Goal: Communication & Community: Answer question/provide support

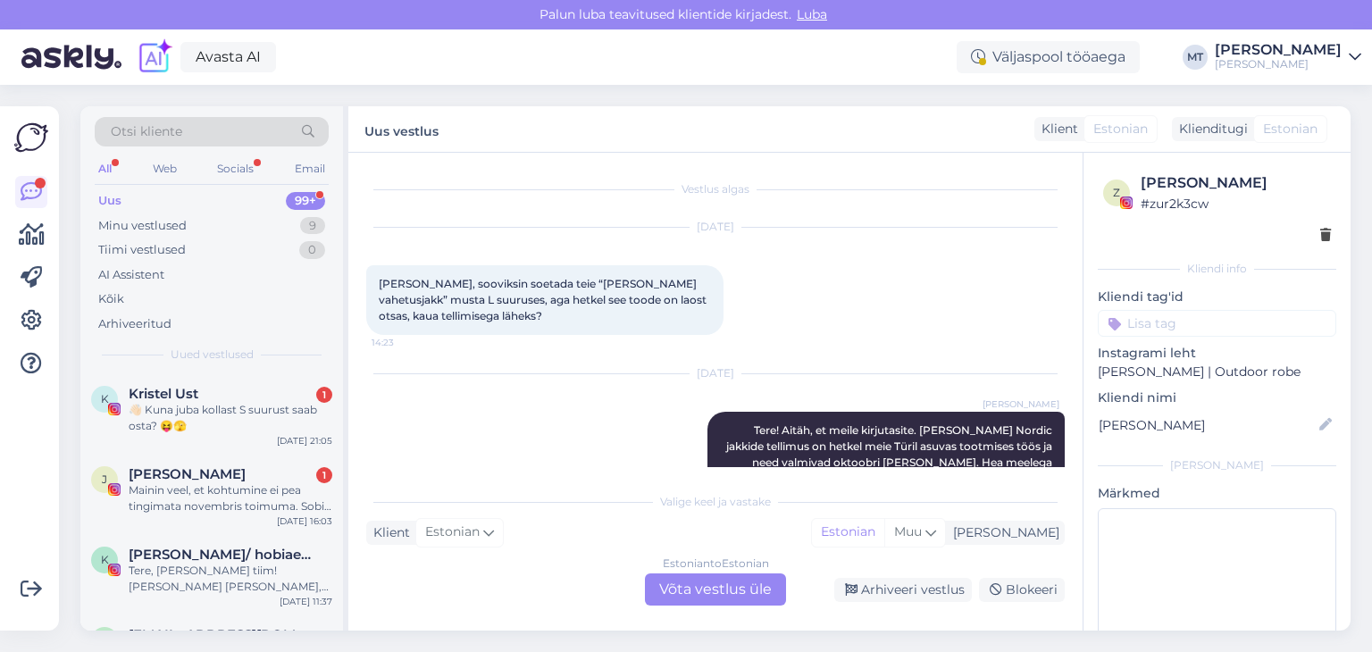
scroll to position [2761, 0]
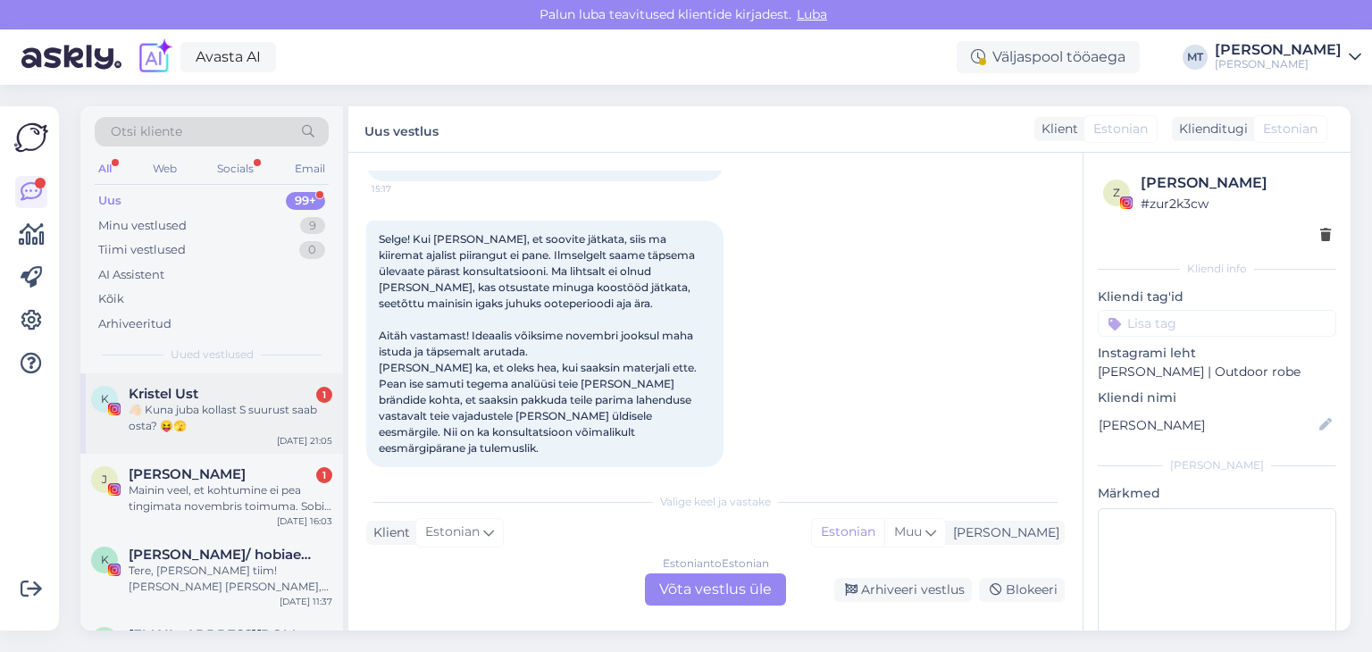
click at [198, 410] on div "👋🏻 Kuna juba kollast S suurust saab osta? 😝🫣" at bounding box center [231, 418] width 204 height 32
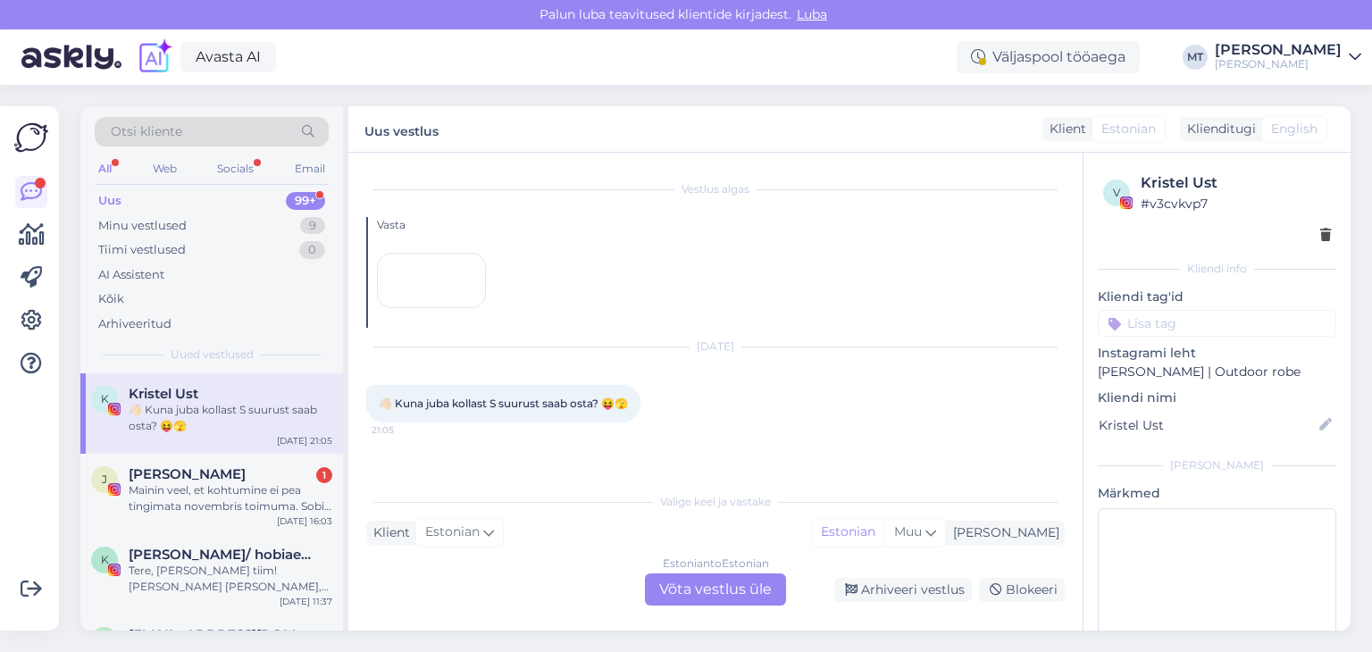
click at [765, 592] on div "Estonian to Estonian Võta vestlus üle" at bounding box center [715, 589] width 141 height 32
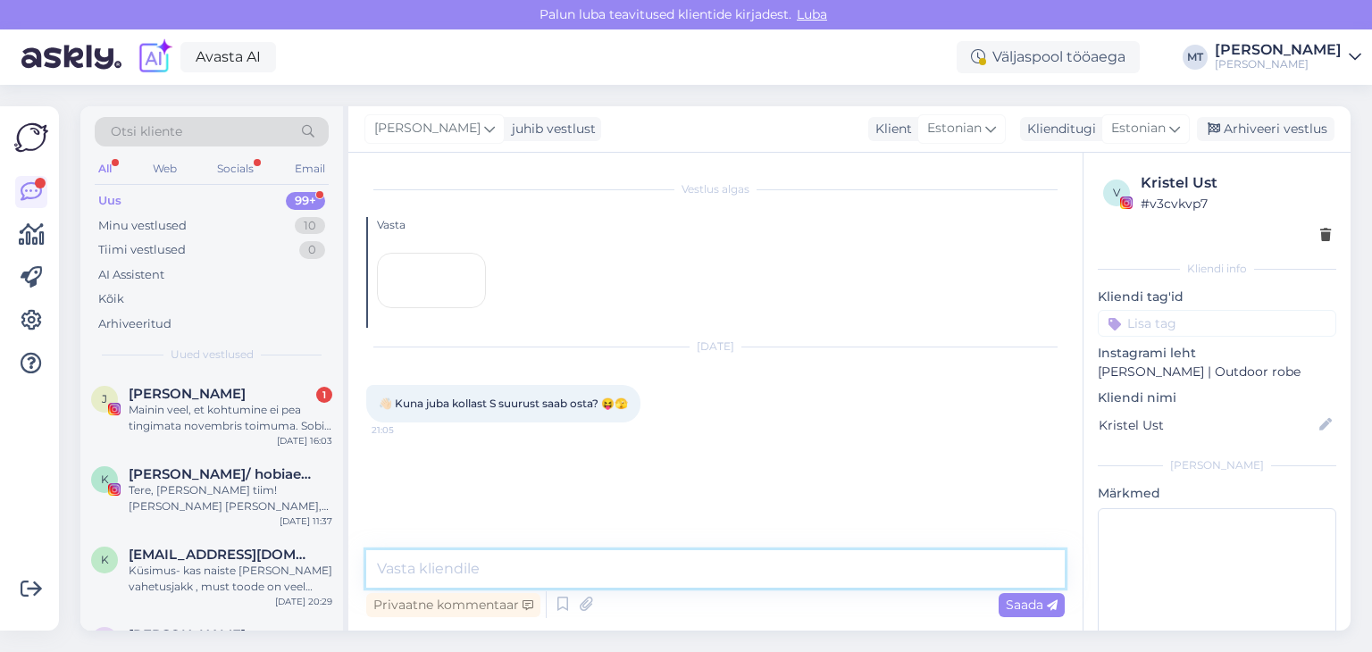
click at [571, 575] on textarea at bounding box center [715, 569] width 698 height 38
click at [530, 571] on textarea at bounding box center [715, 569] width 698 height 38
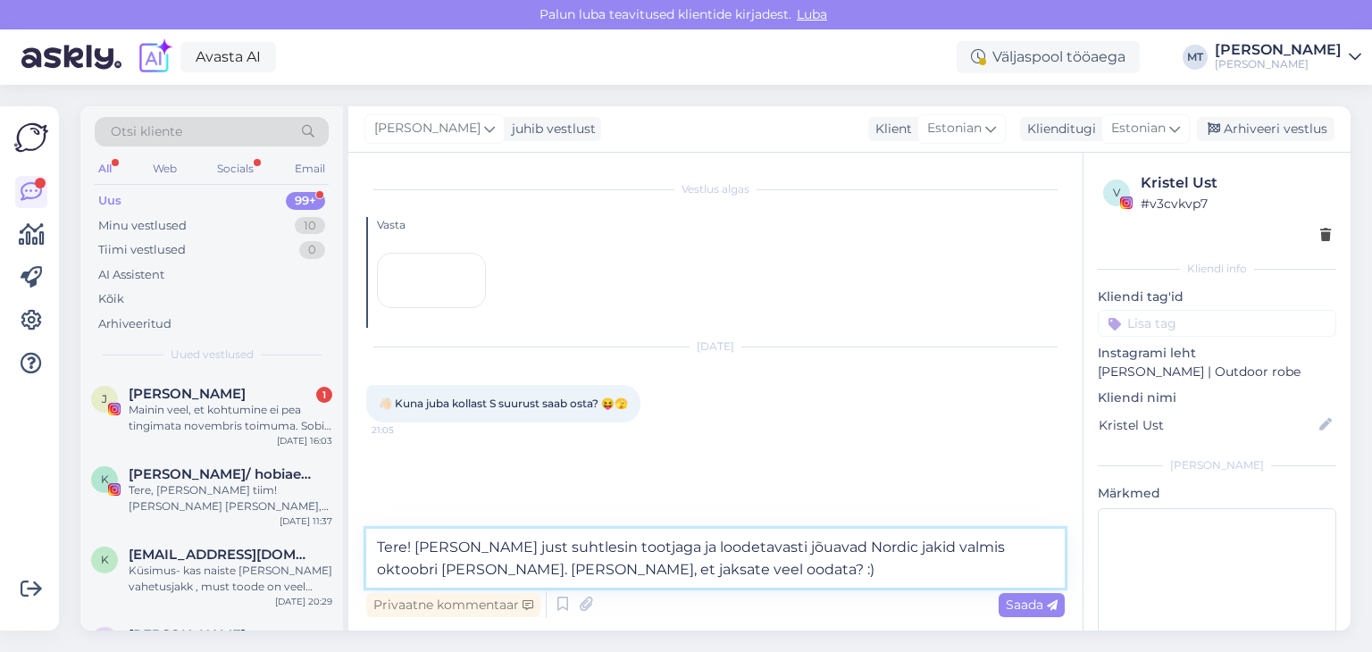
click at [625, 551] on textarea "Tere! [PERSON_NAME] just suhtlesin tootjaga ja loodetavasti jõuavad Nordic jaki…" at bounding box center [715, 558] width 698 height 59
type textarea "Tere! [PERSON_NAME] just suhtlesin tootjaga, loodetavasti jõuavad Nordic jakid …"
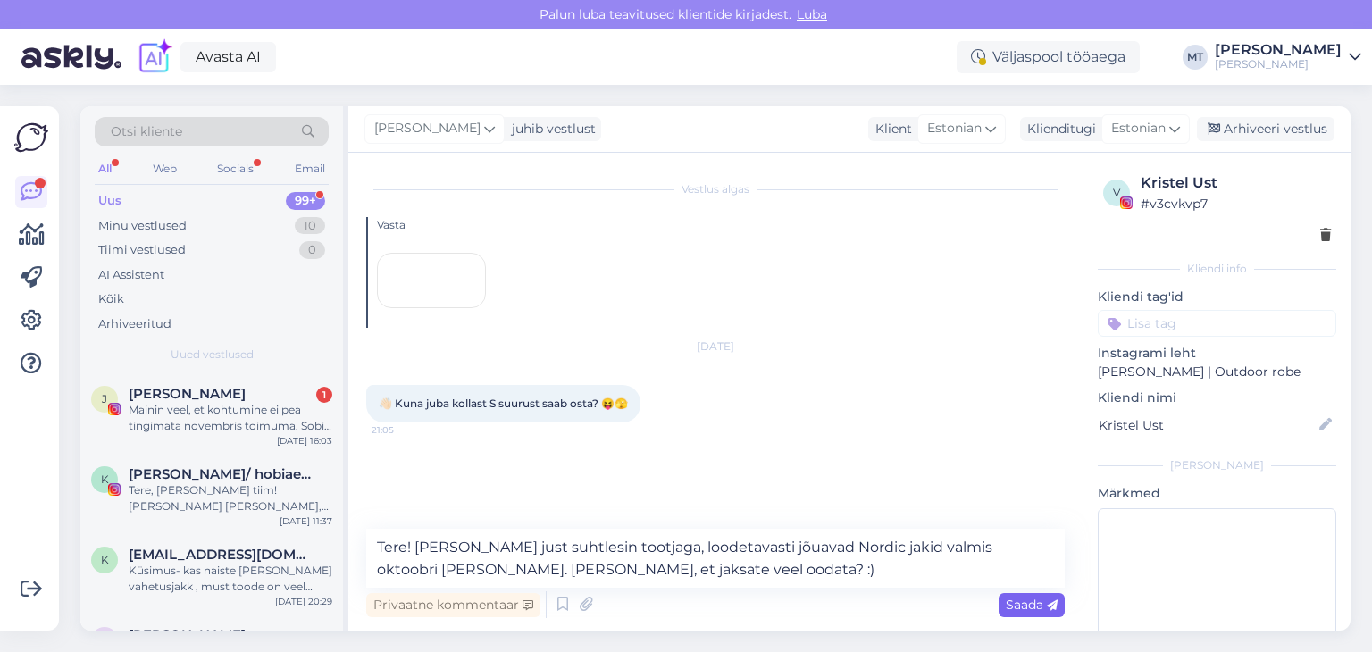
click at [1015, 607] on span "Saada" at bounding box center [1032, 605] width 52 height 16
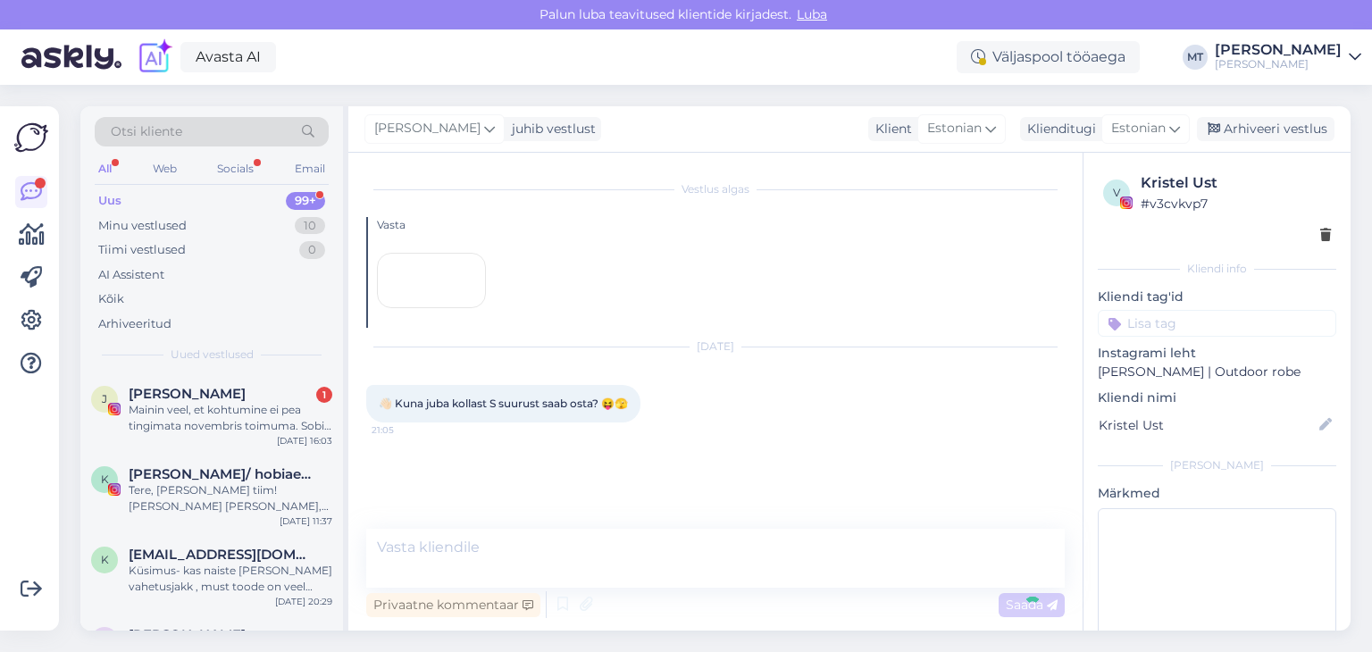
scroll to position [151, 0]
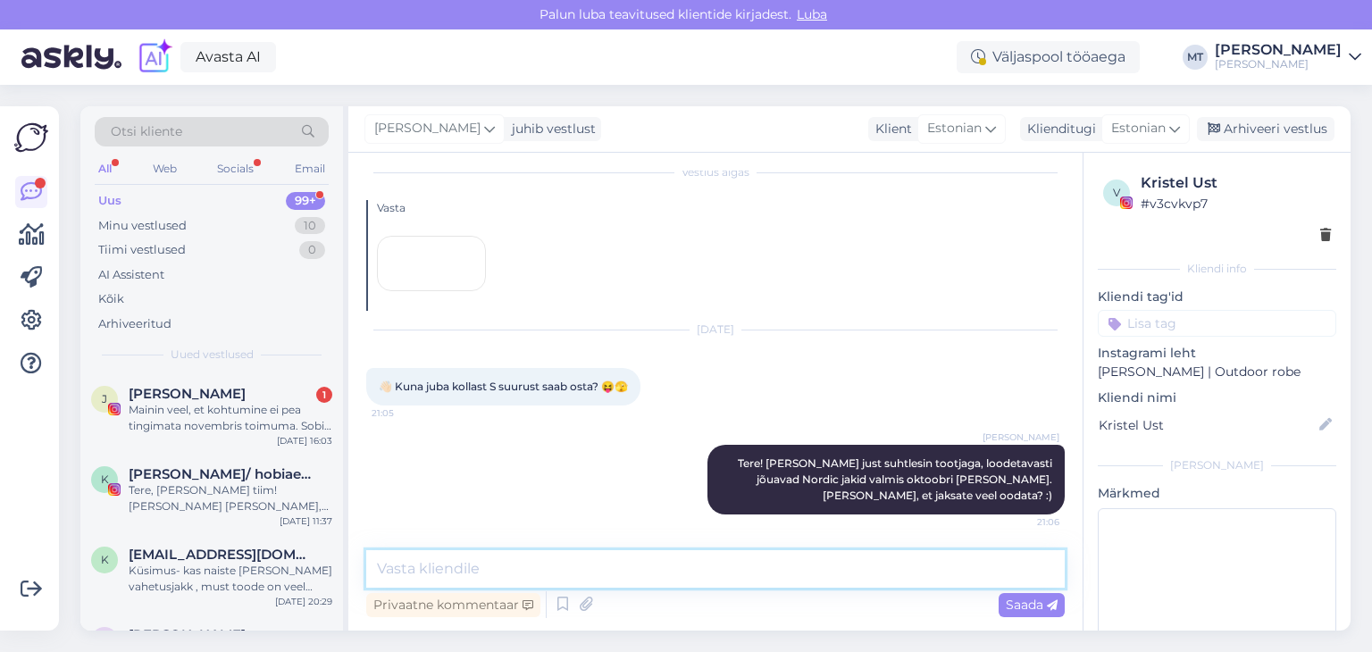
click at [650, 571] on textarea at bounding box center [715, 569] width 698 height 38
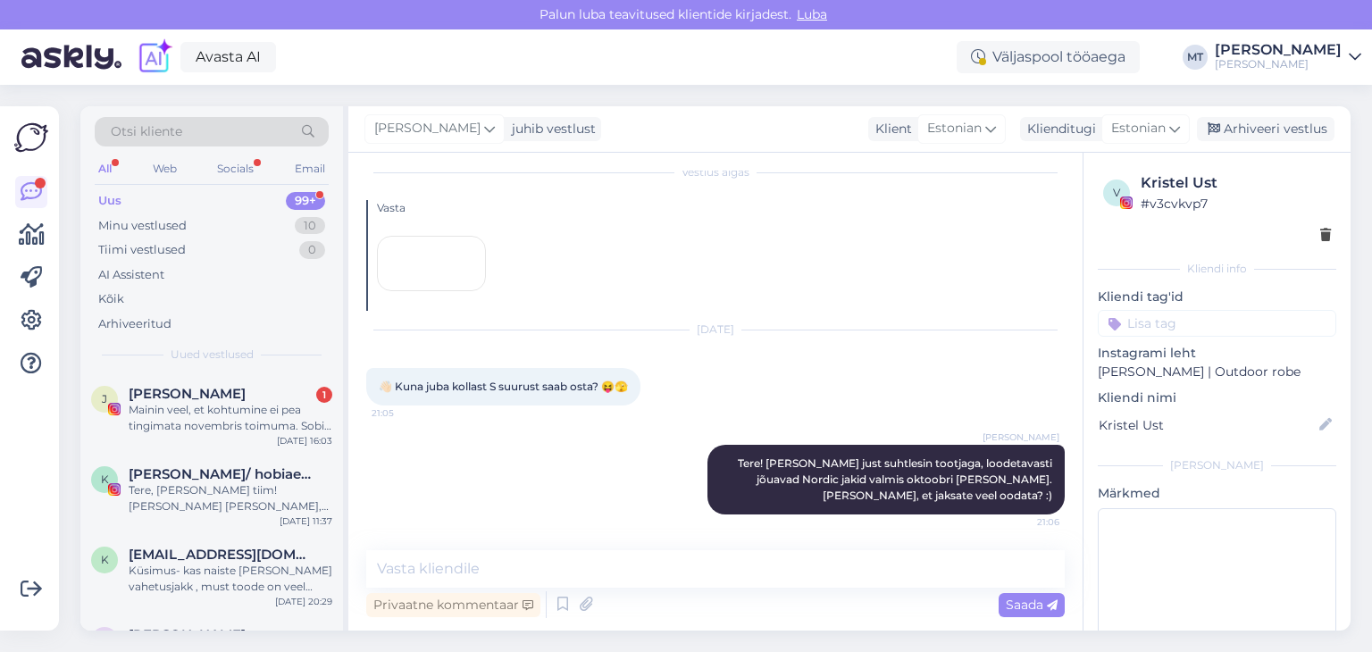
click at [121, 202] on div "Uus 99+" at bounding box center [212, 200] width 234 height 25
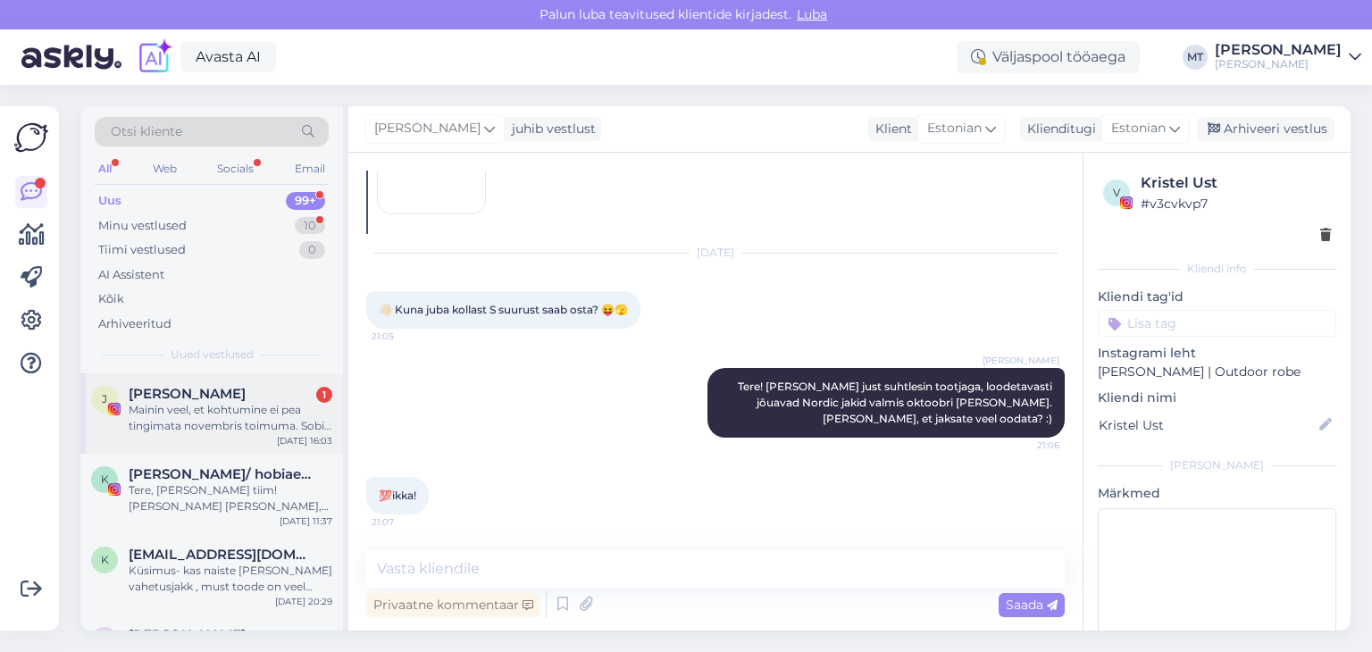
scroll to position [228, 0]
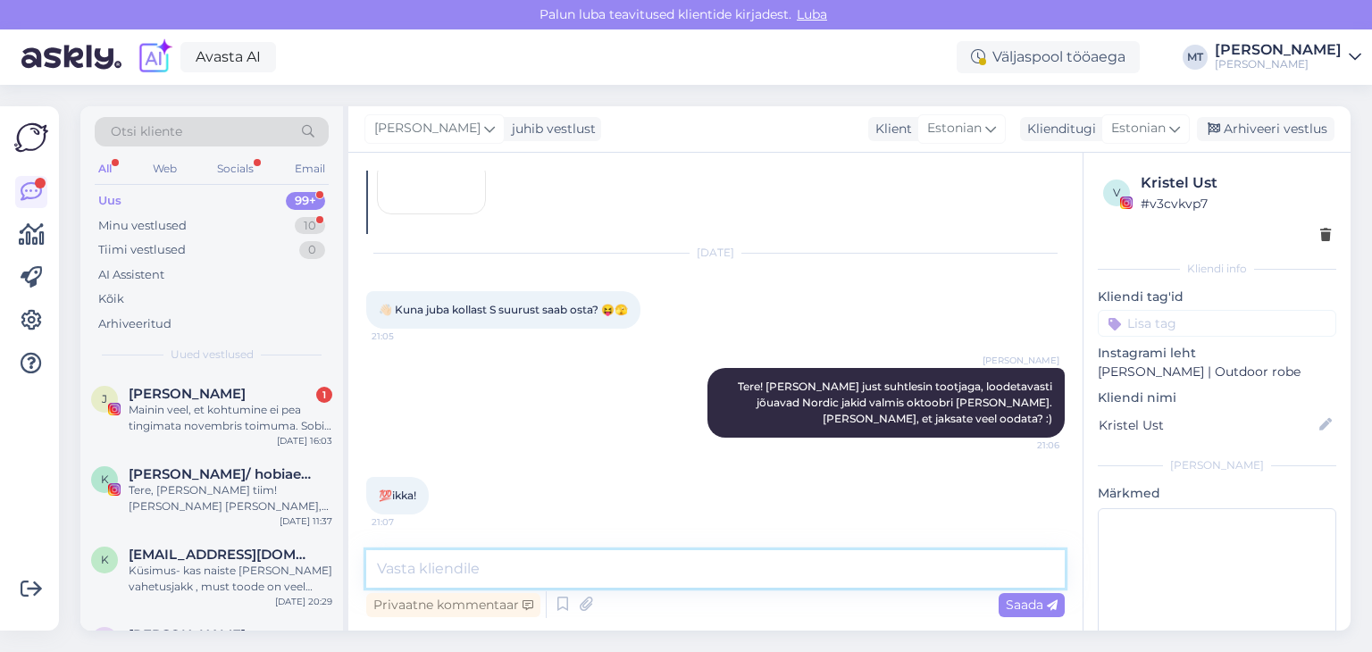
click at [413, 570] on textarea at bounding box center [715, 569] width 698 height 38
type textarea "Suured tänud Teile! :)"
